Goal: Task Accomplishment & Management: Manage account settings

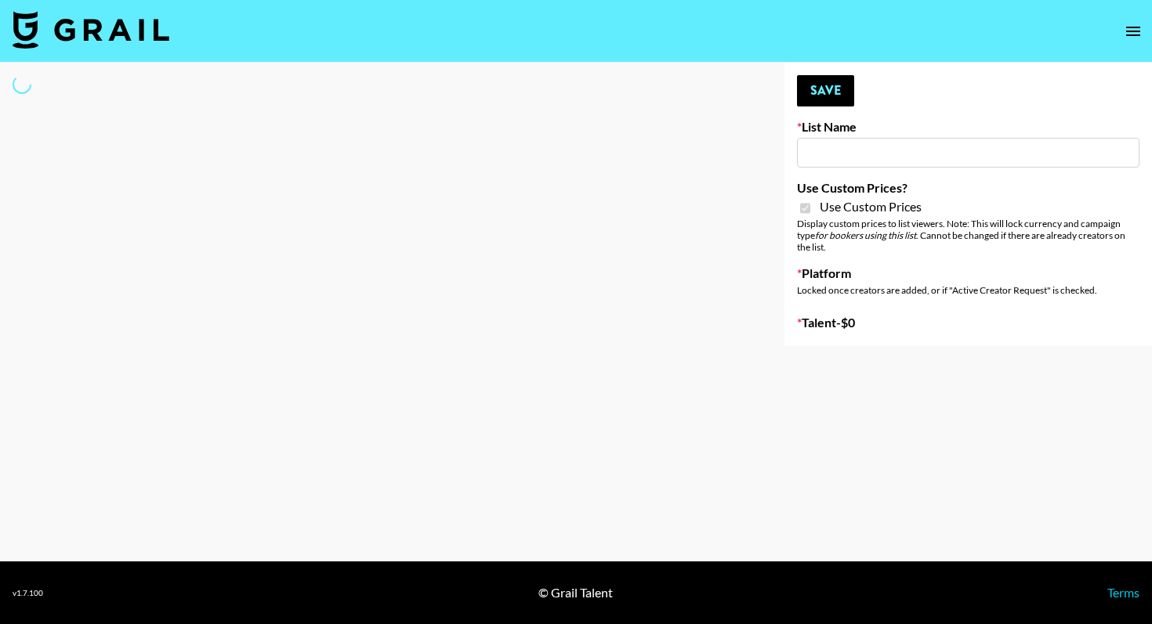
type input "Redence Beauty"
checkbox input "true"
select select "Brand"
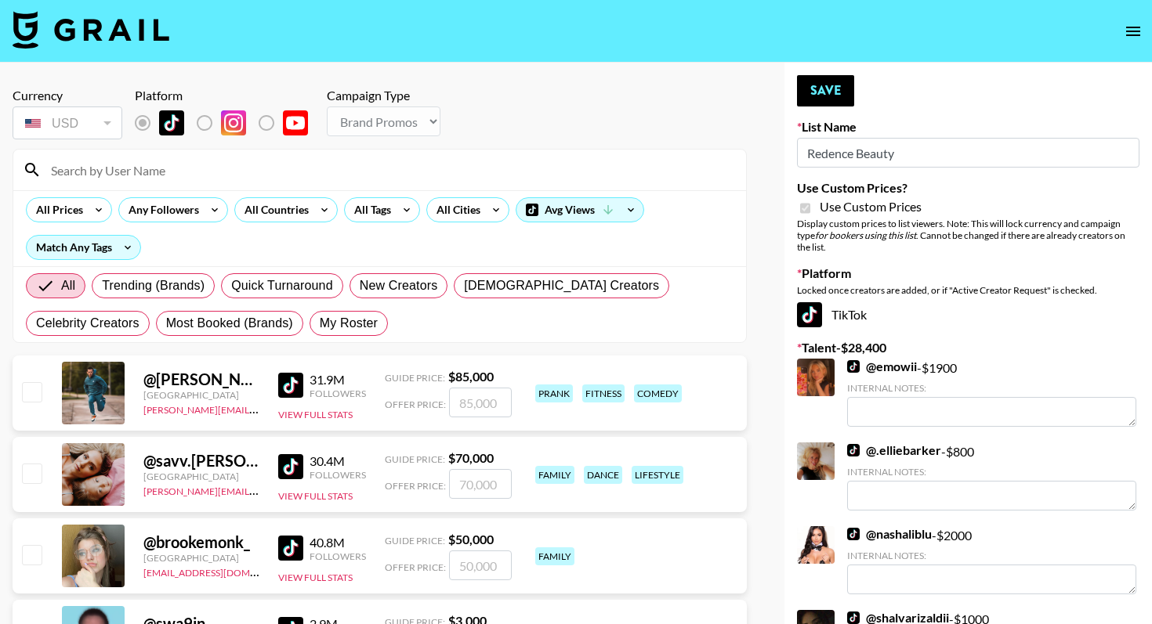
click at [97, 159] on input at bounding box center [389, 169] width 695 height 25
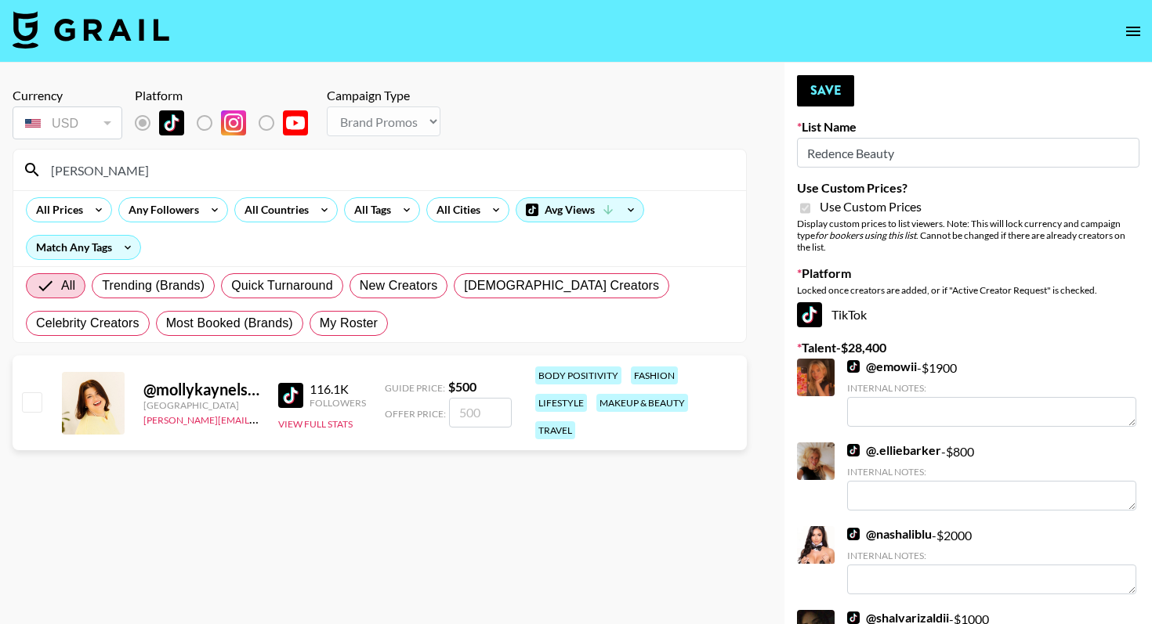
type input "[PERSON_NAME]"
click at [34, 394] on input "checkbox" at bounding box center [31, 402] width 19 height 19
checkbox input "true"
type input "500"
click at [465, 408] on input "500" at bounding box center [480, 413] width 63 height 30
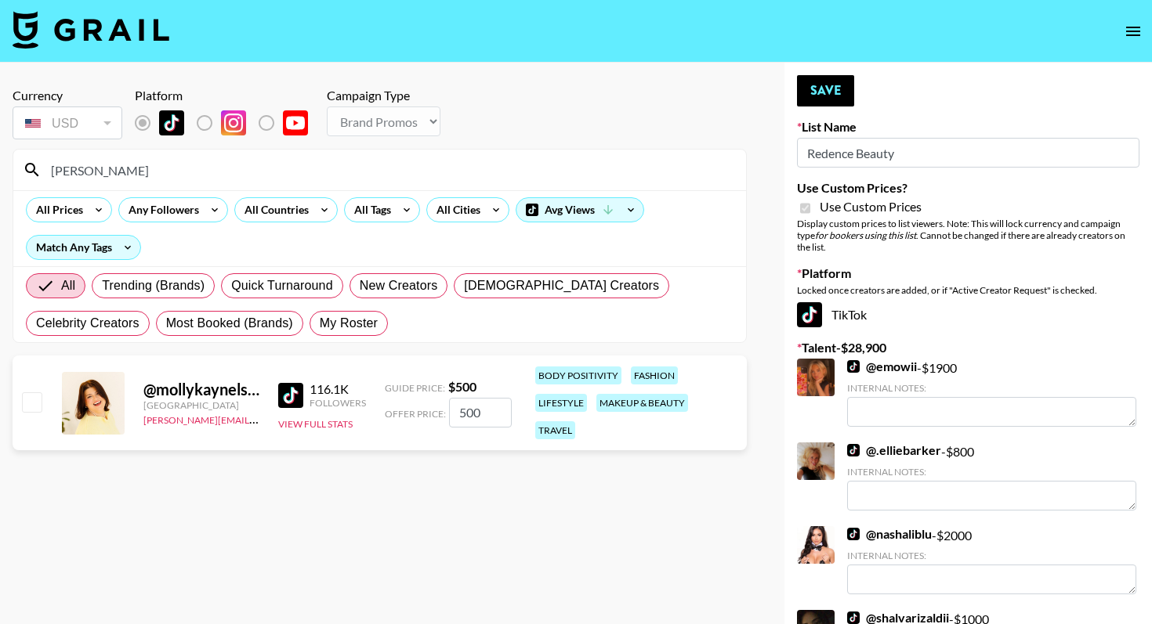
checkbox input "false"
checkbox input "true"
type input "600"
click at [817, 91] on button "Save" at bounding box center [825, 90] width 57 height 31
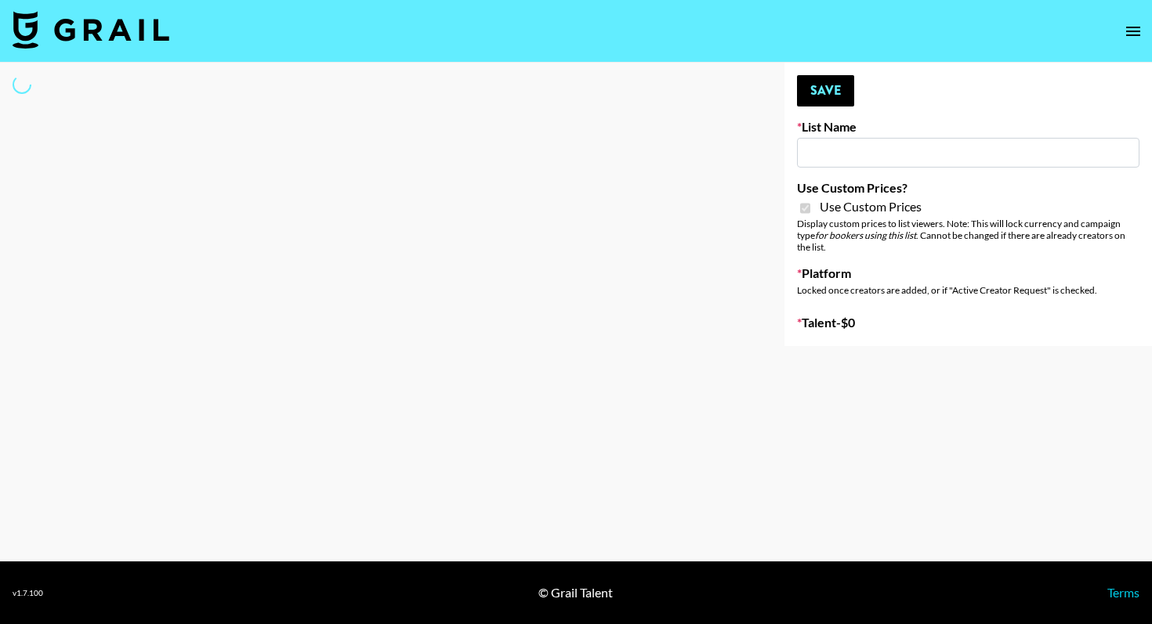
type input "Dime Beauty"
checkbox input "true"
select select "Brand"
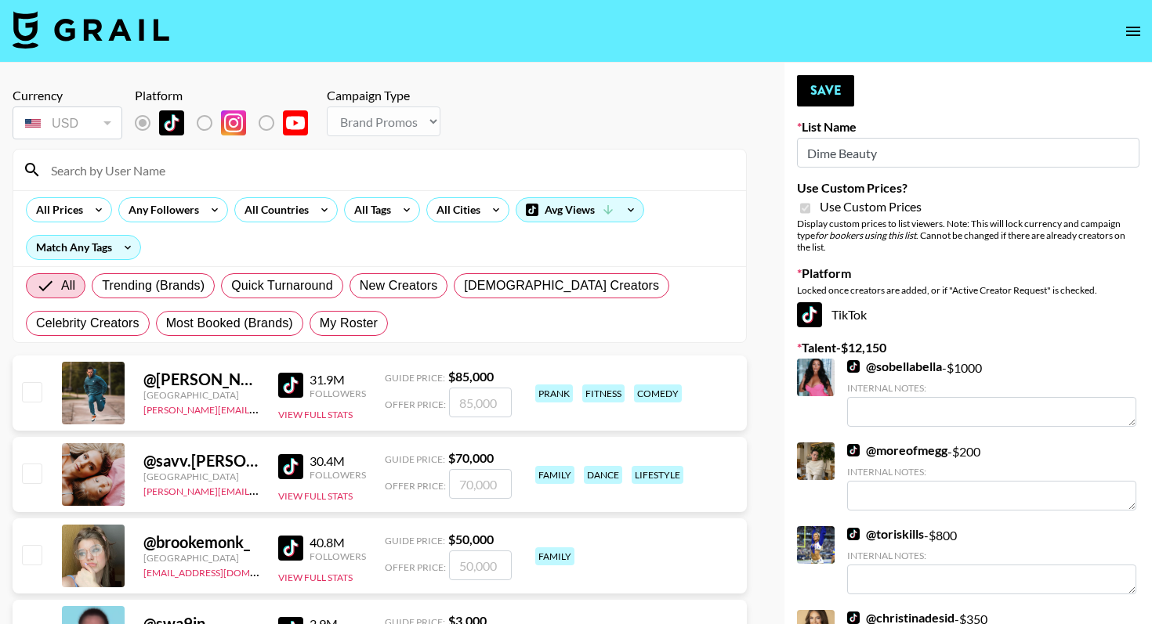
click at [230, 165] on input at bounding box center [389, 169] width 695 height 25
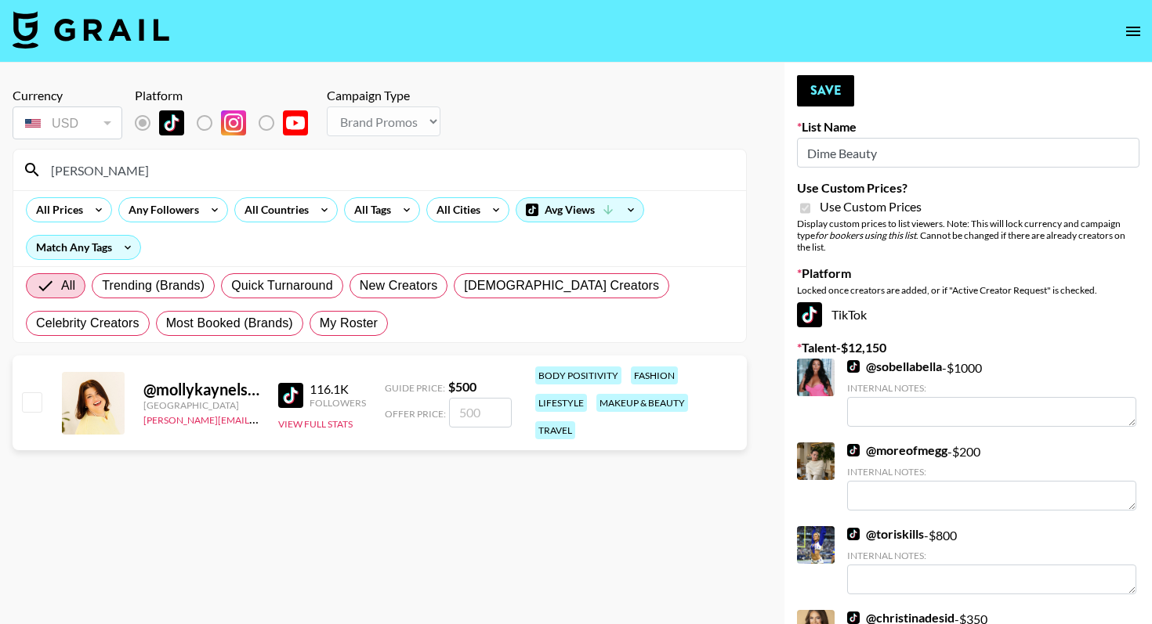
type input "mollykay"
click at [31, 393] on input "checkbox" at bounding box center [31, 402] width 19 height 19
checkbox input "true"
type input "500"
click at [461, 401] on input "500" at bounding box center [480, 413] width 63 height 30
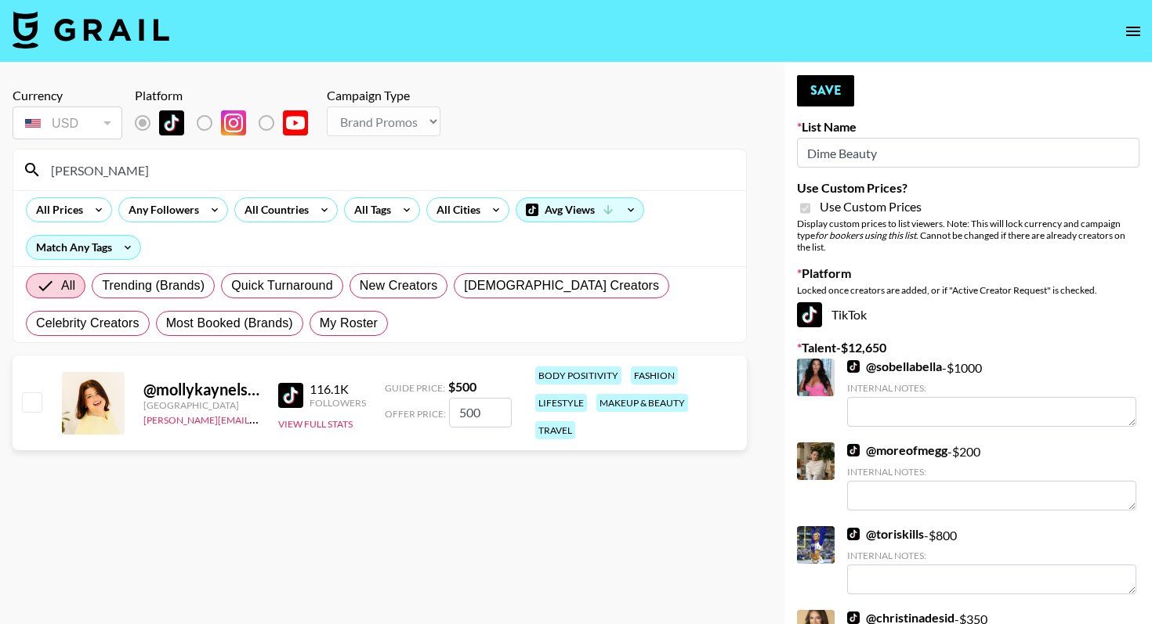
checkbox input "false"
checkbox input "true"
type input "600"
click at [830, 96] on button "Save" at bounding box center [825, 90] width 57 height 31
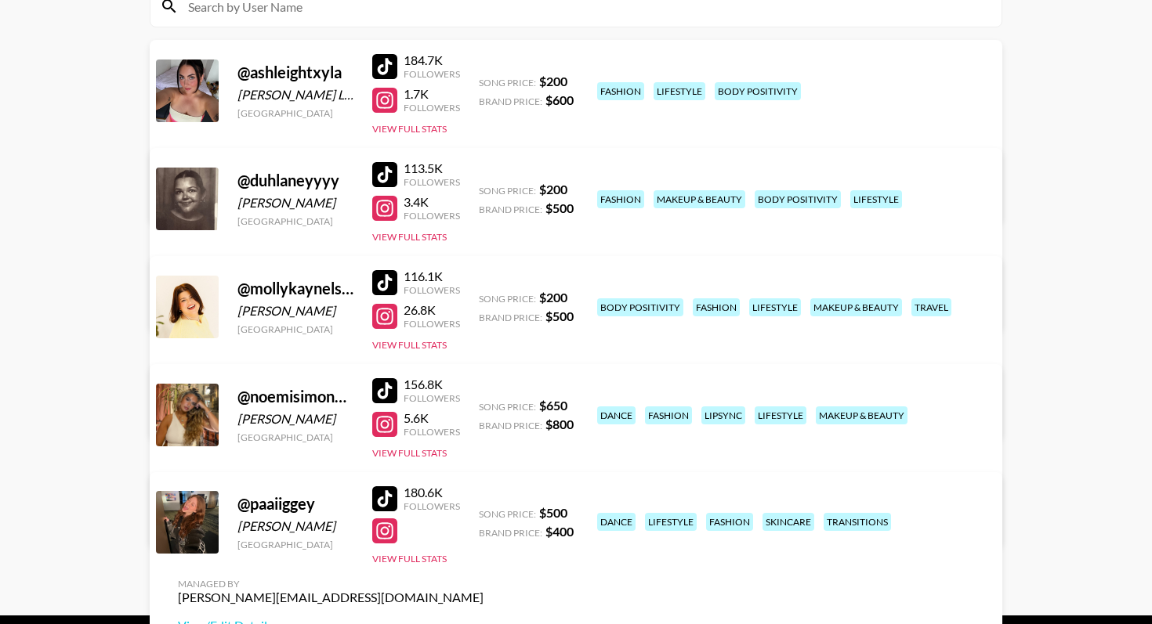
scroll to position [208, 0]
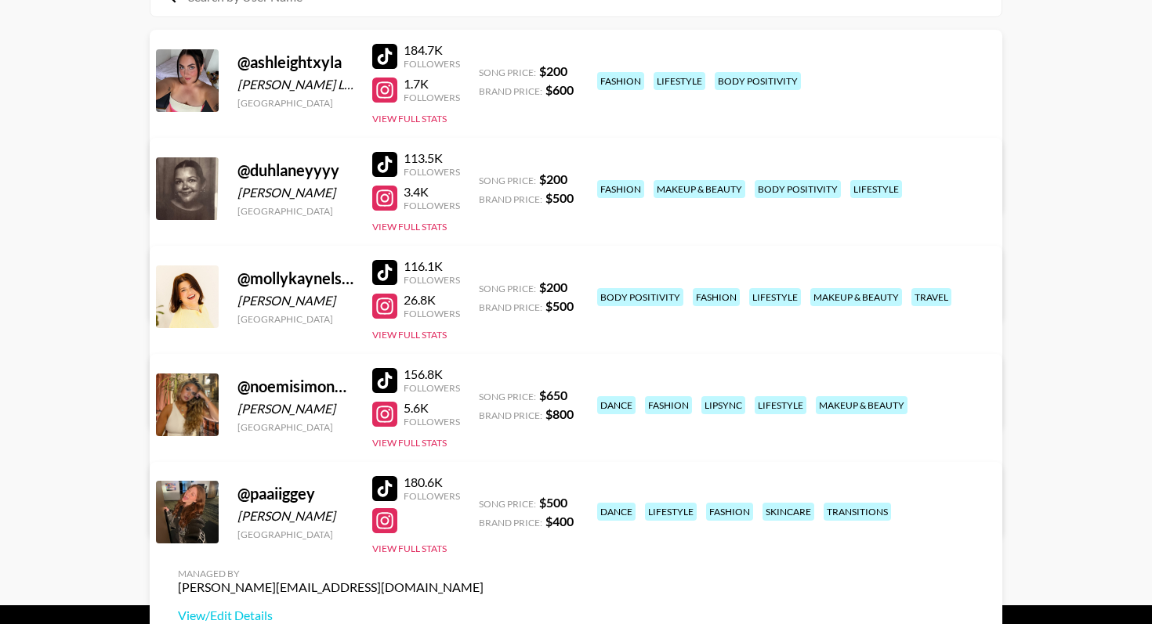
click at [483, 394] on link "View/Edit Details" at bounding box center [331, 402] width 306 height 16
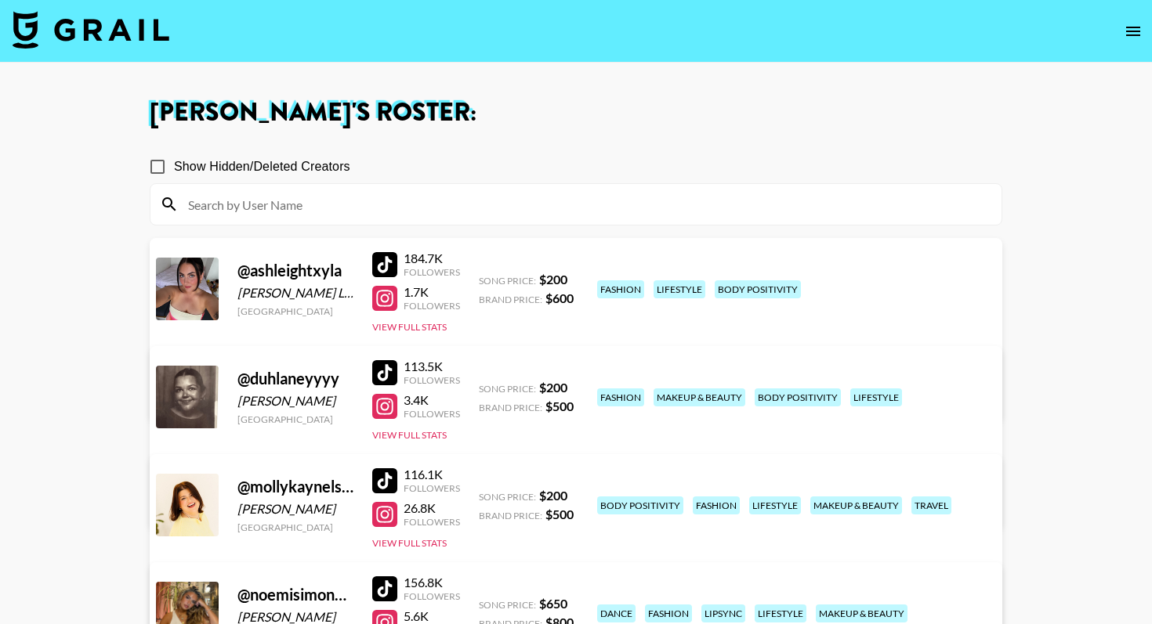
click at [102, 19] on img at bounding box center [91, 30] width 157 height 38
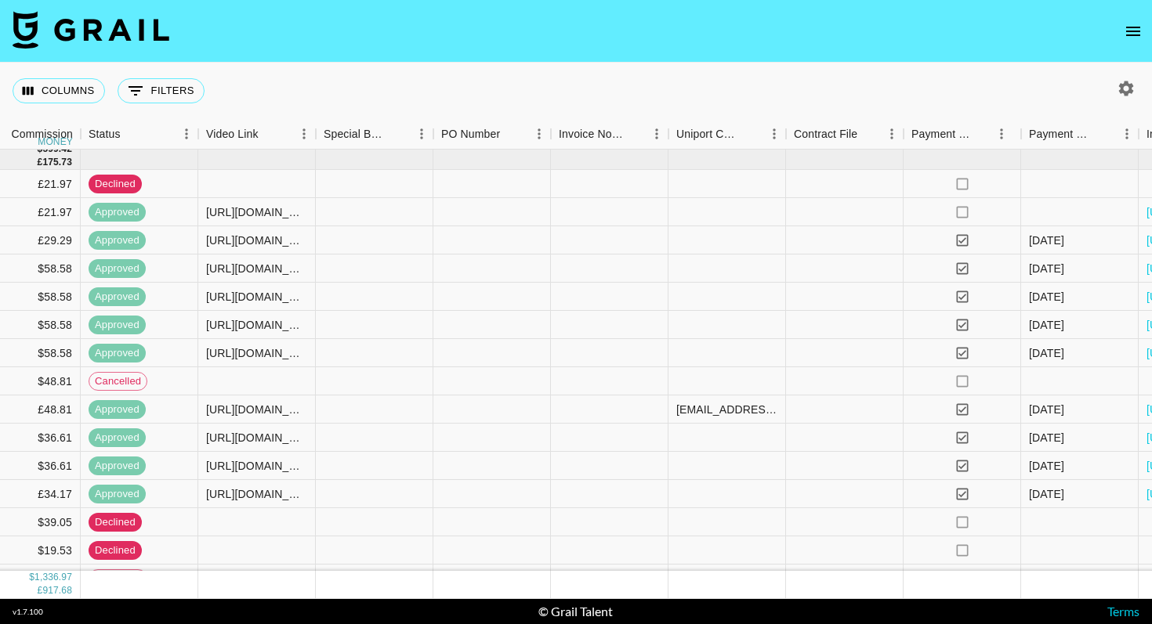
scroll to position [7, 1449]
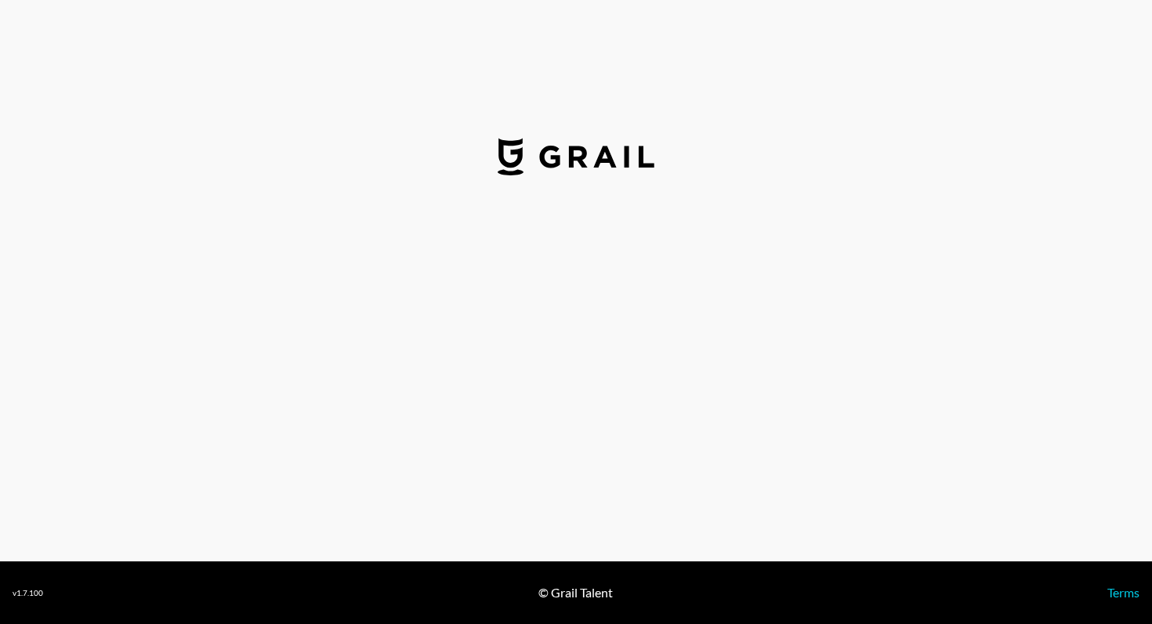
select select "USD"
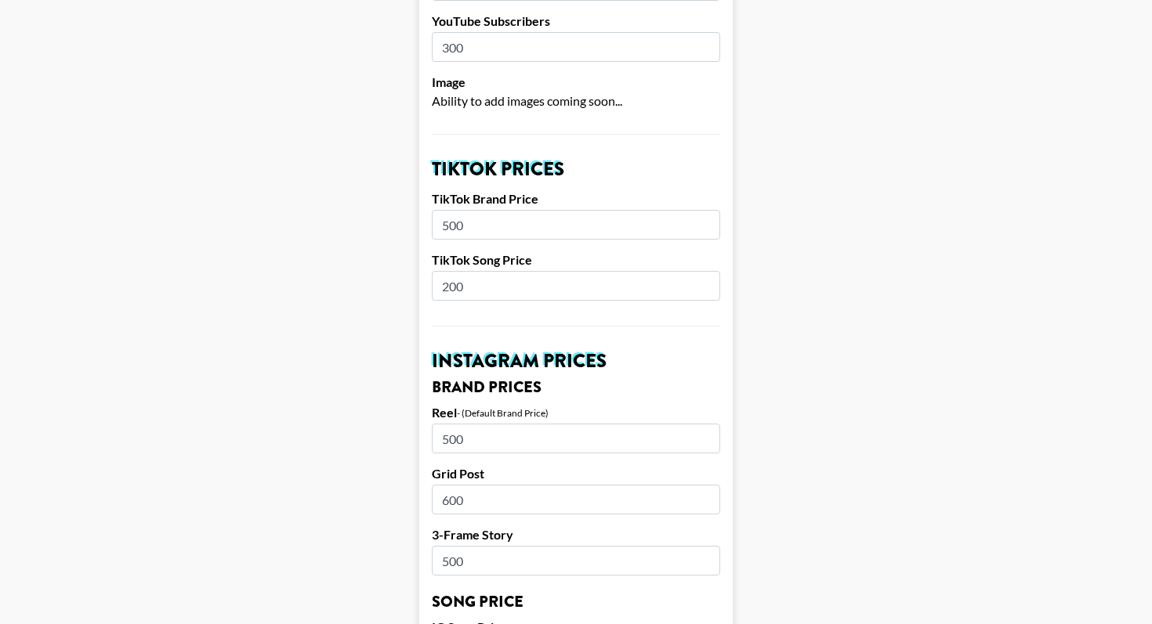
scroll to position [446, 0]
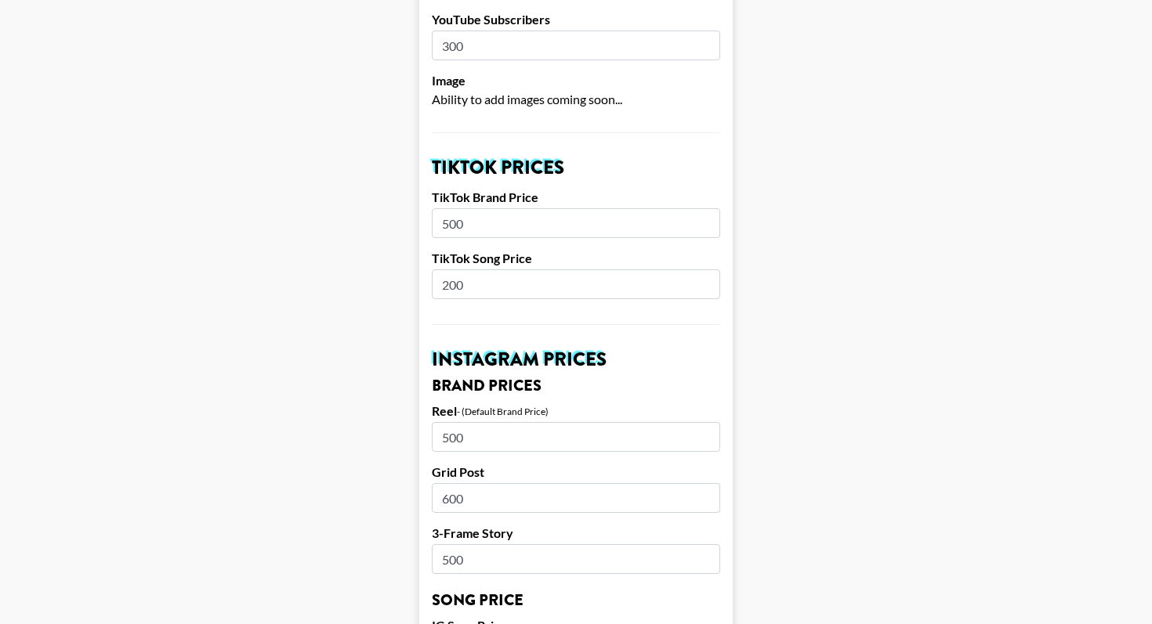
click at [448, 208] on input "500" at bounding box center [576, 223] width 288 height 30
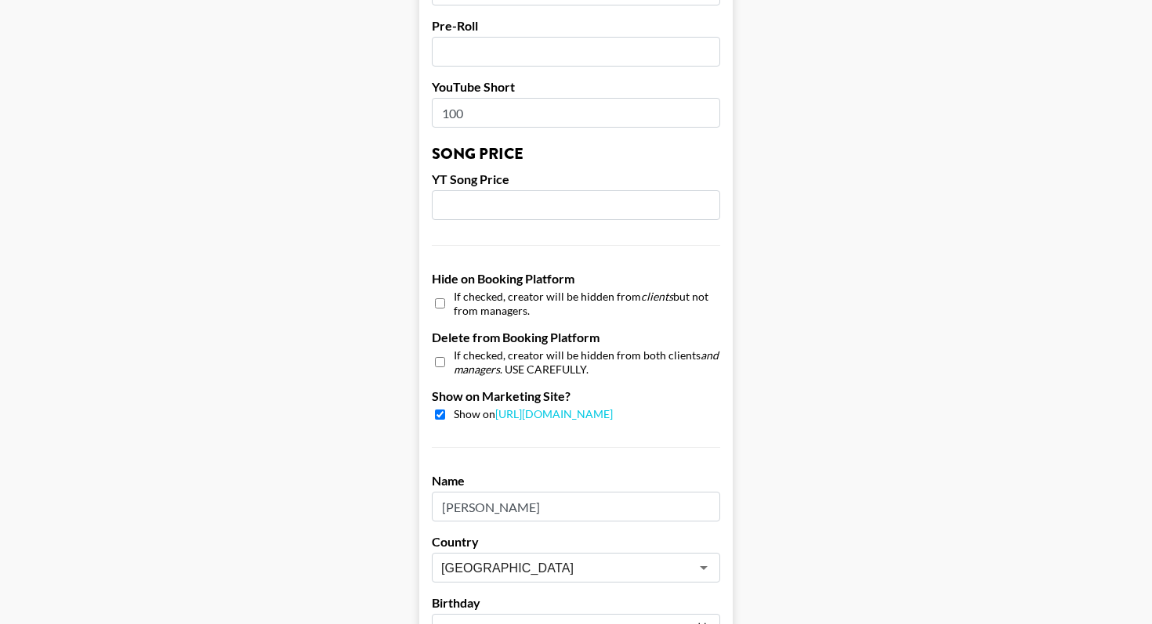
scroll to position [1501, 0]
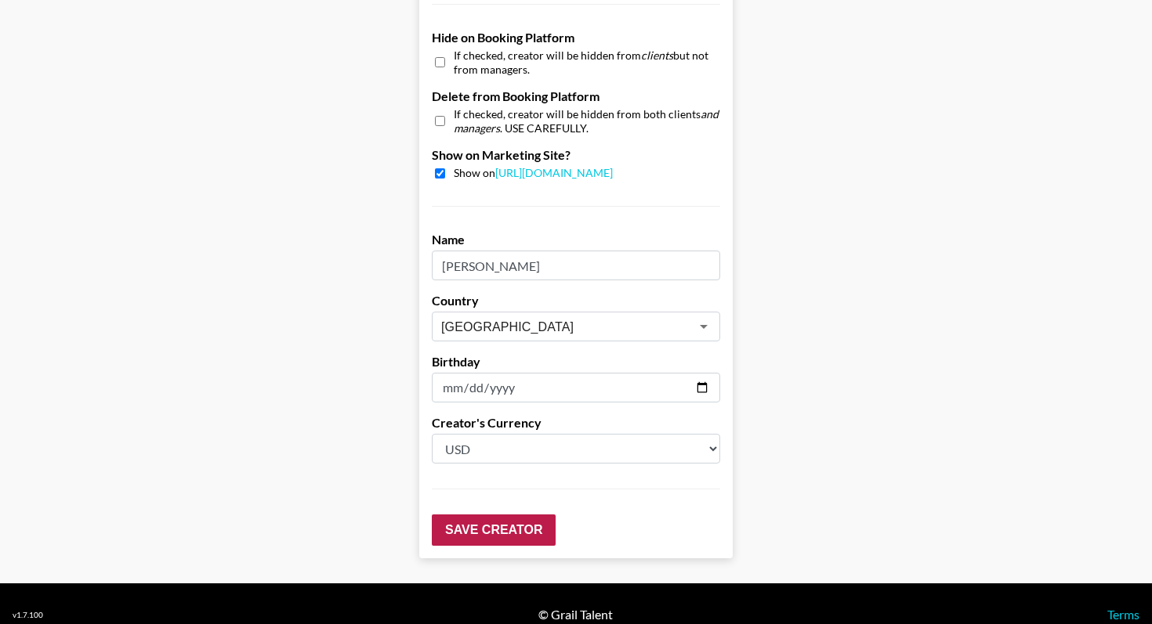
type input "600"
click at [494, 515] on input "Save Creator" at bounding box center [494, 530] width 124 height 31
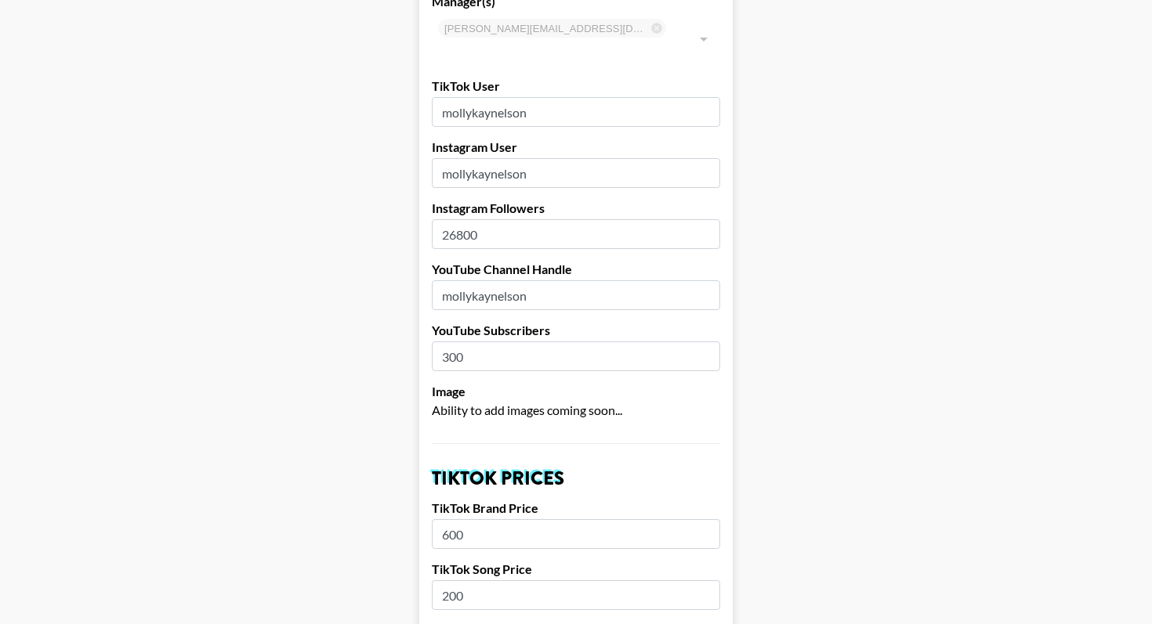
scroll to position [0, 0]
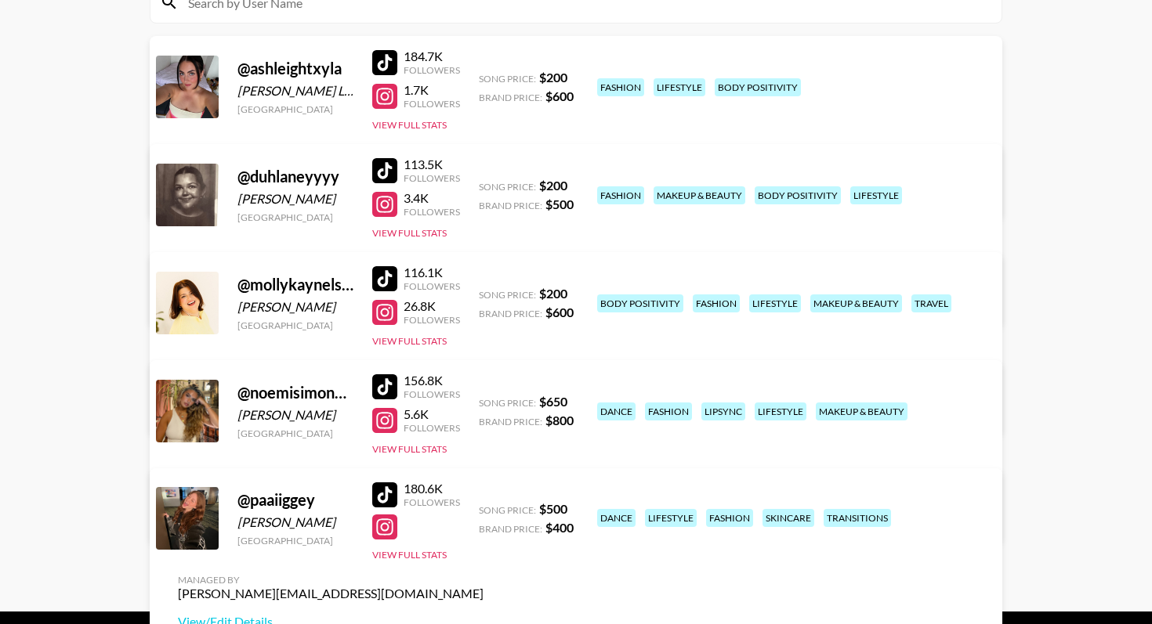
scroll to position [252, 0]
